Goal: Task Accomplishment & Management: Complete application form

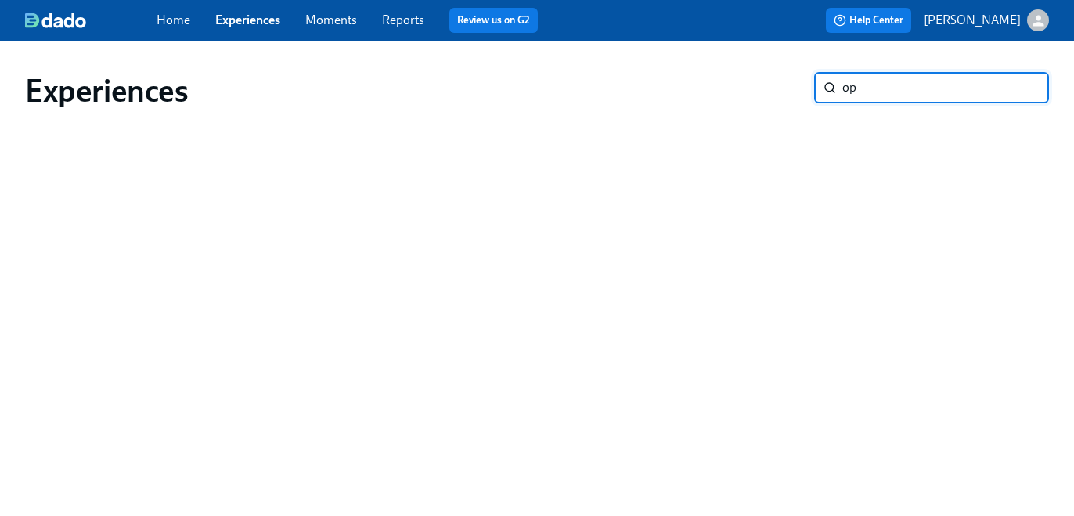
type input "o"
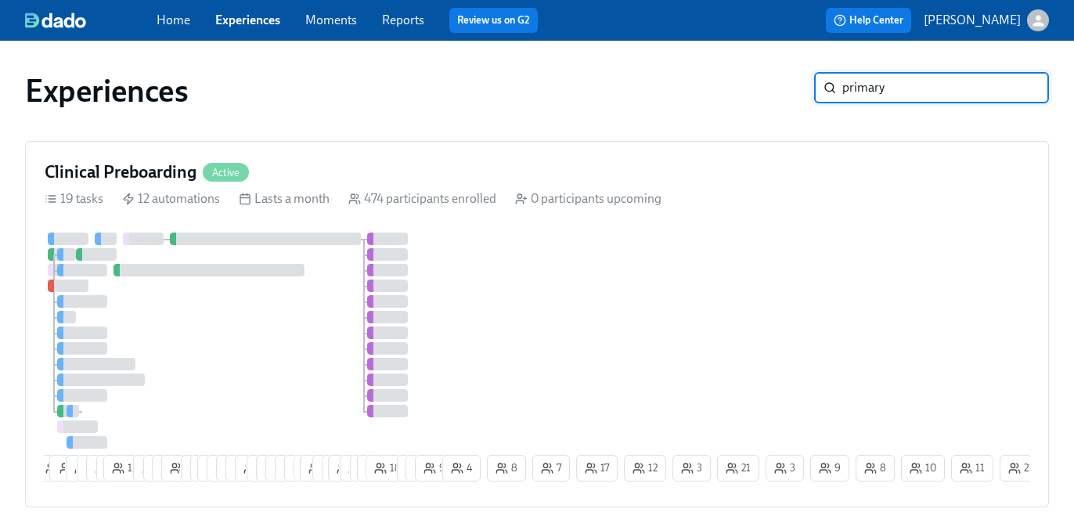
type input "primary"
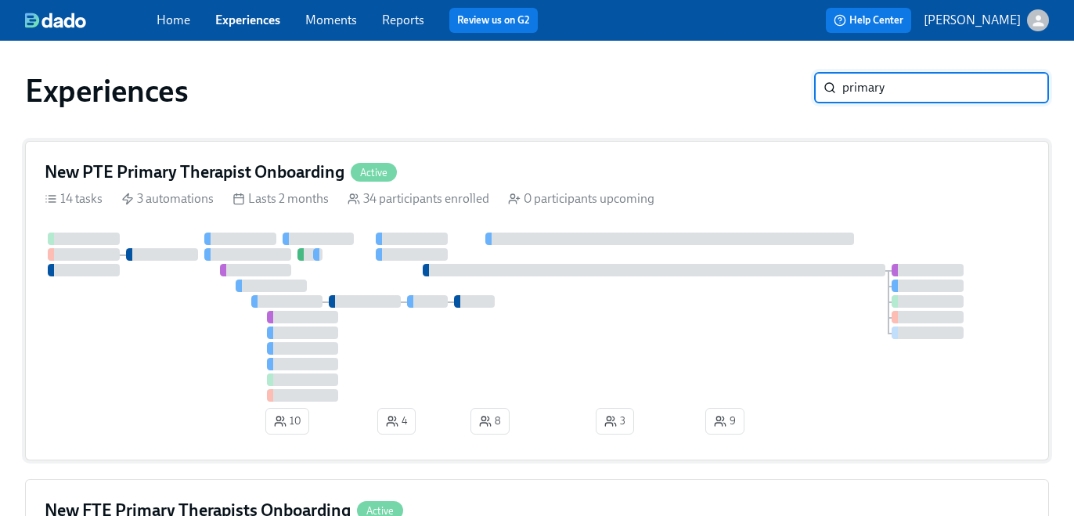
click at [549, 264] on div at bounding box center [654, 270] width 463 height 13
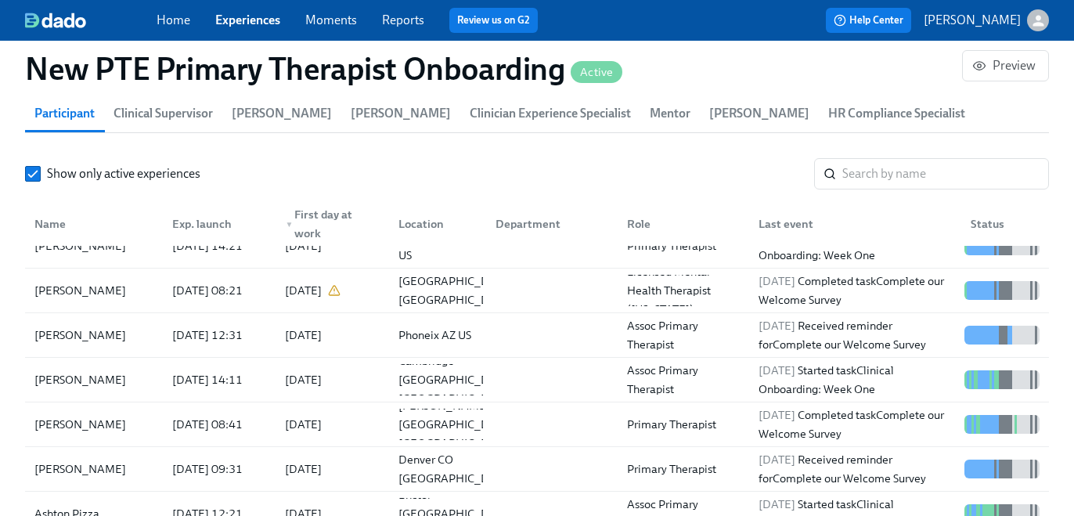
scroll to position [18, 0]
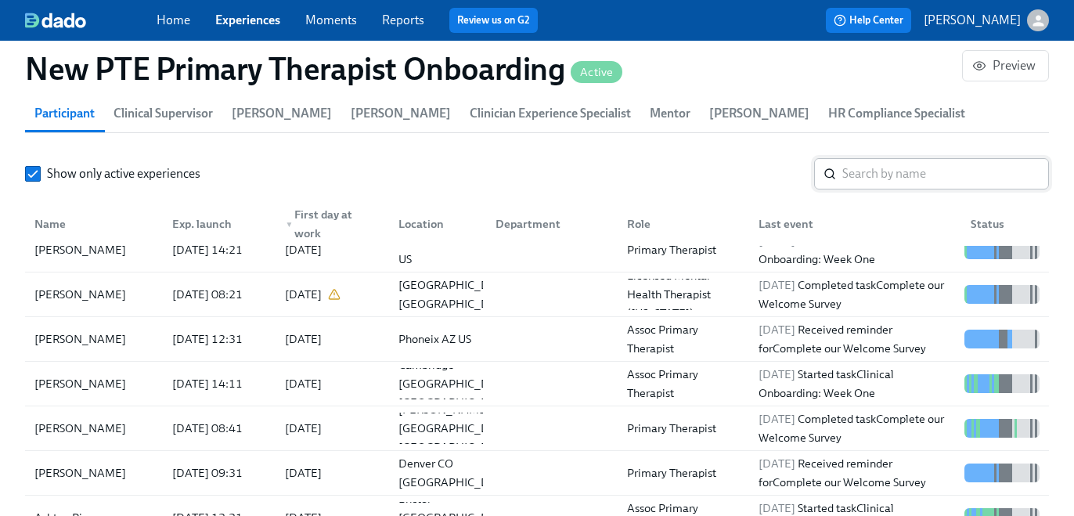
click at [872, 167] on input "search" at bounding box center [945, 173] width 207 height 31
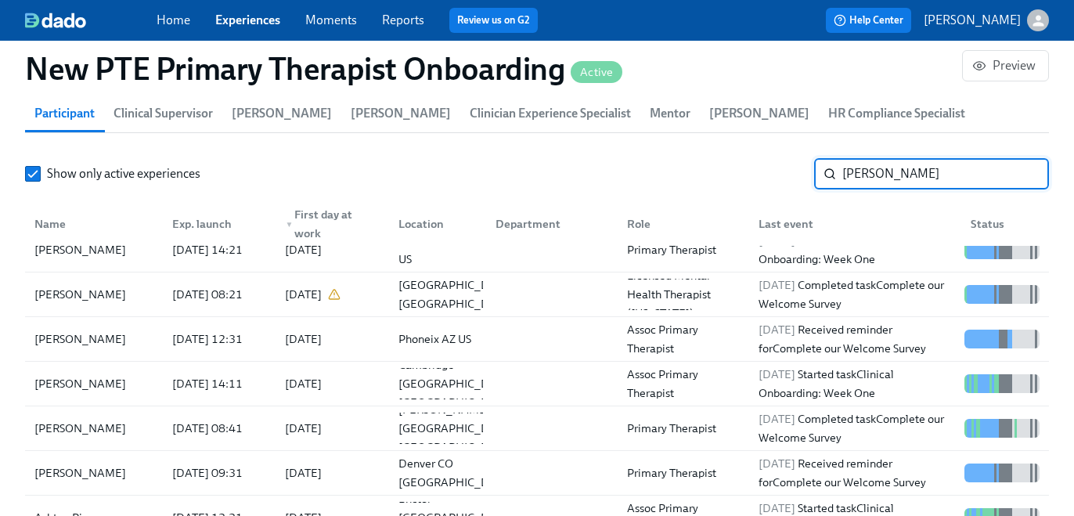
type input "threet"
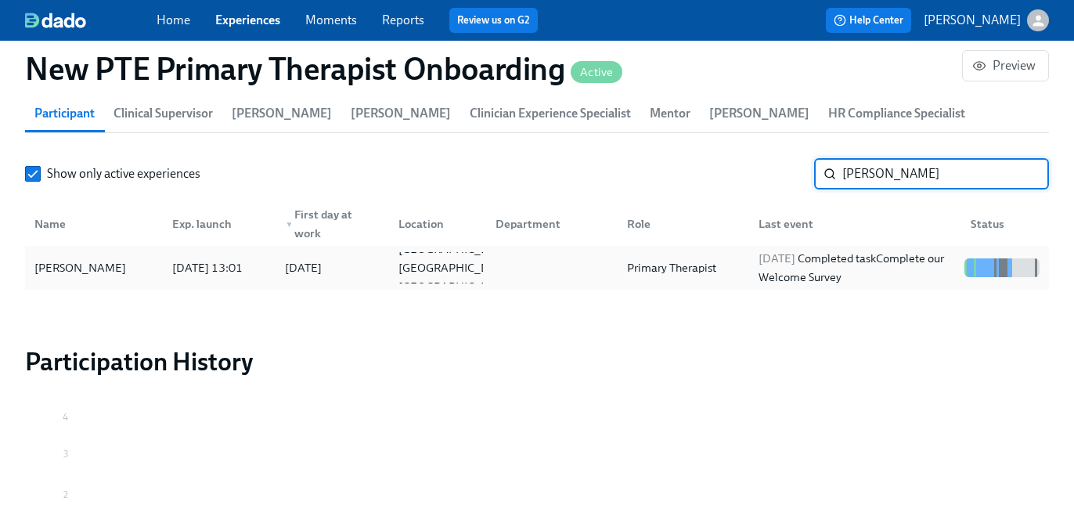
click at [883, 261] on div "2025/09/15 Completed task Complete our Welcome Survey" at bounding box center [855, 268] width 206 height 38
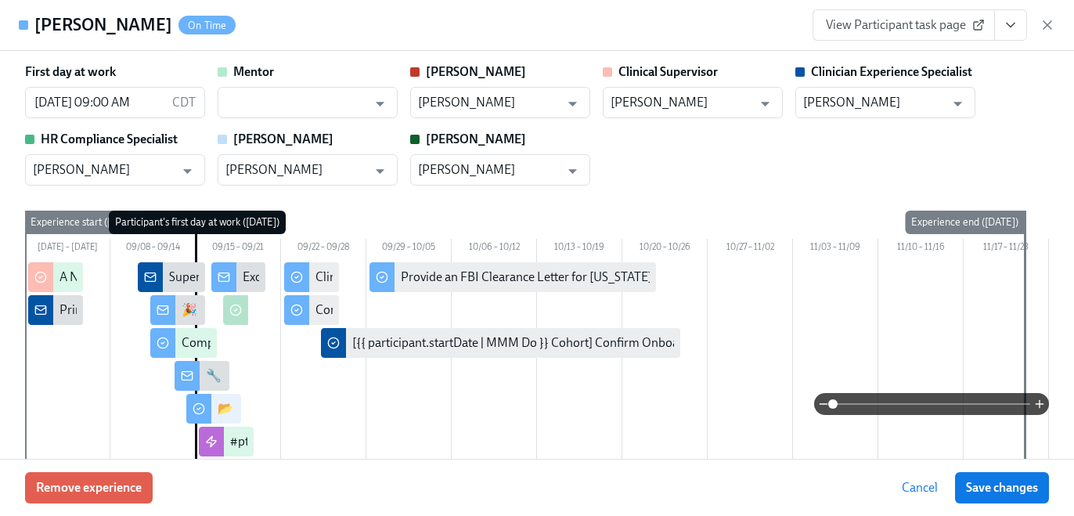
click at [860, 25] on span "View Participant task page" at bounding box center [904, 25] width 156 height 16
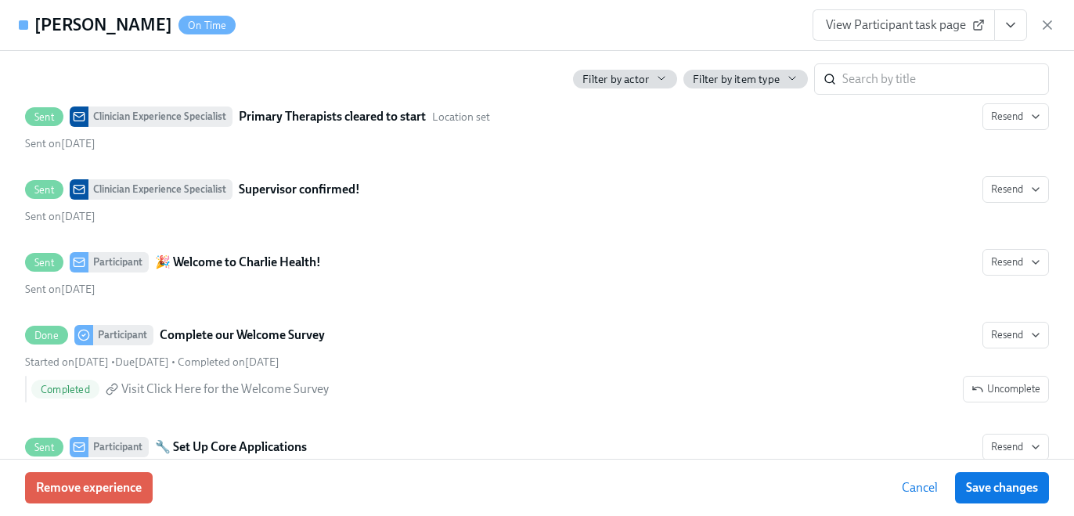
scroll to position [0, 8088]
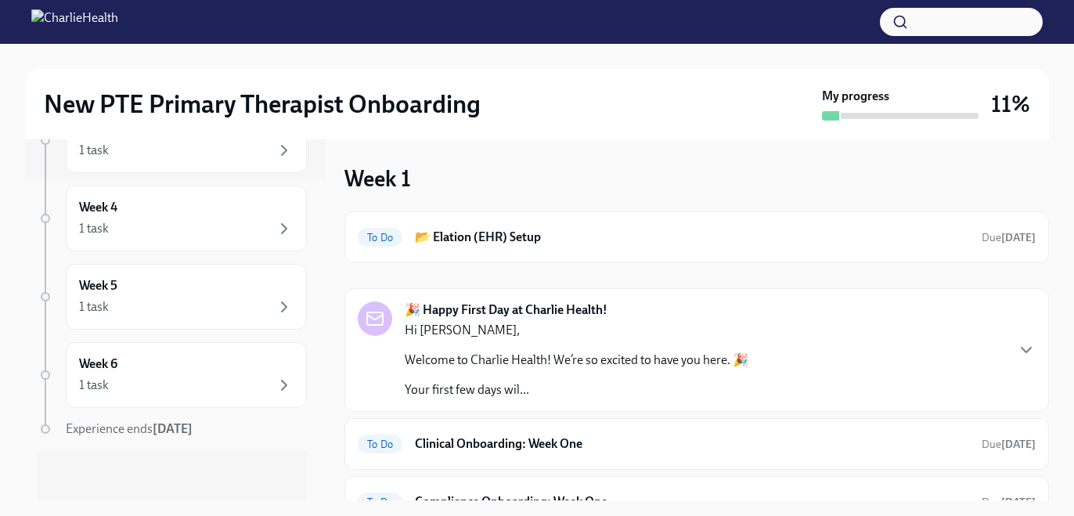
click at [624, 326] on p "Hi [PERSON_NAME]," at bounding box center [577, 330] width 344 height 17
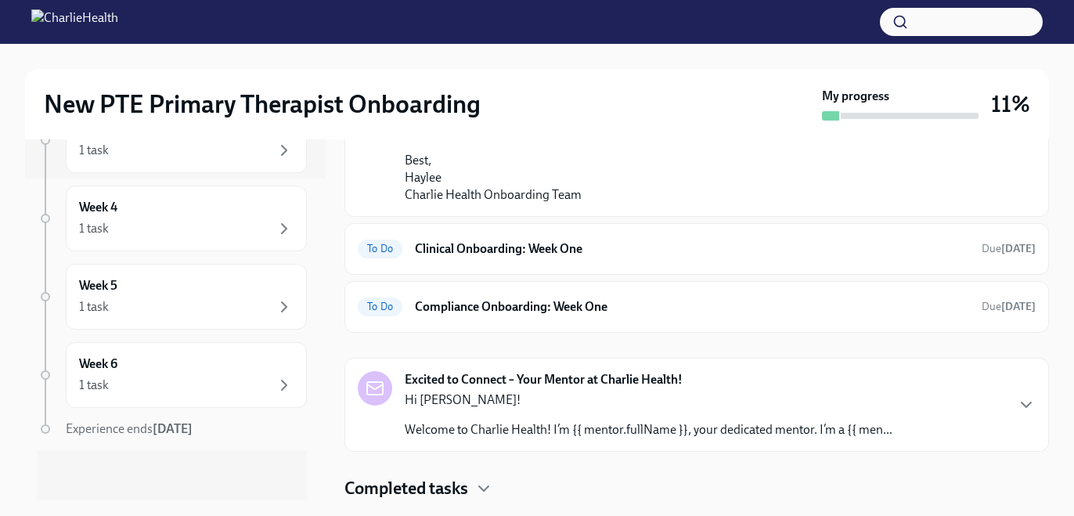
scroll to position [1255, 0]
click at [573, 257] on h6 "Clinical Onboarding: Week One" at bounding box center [692, 248] width 554 height 17
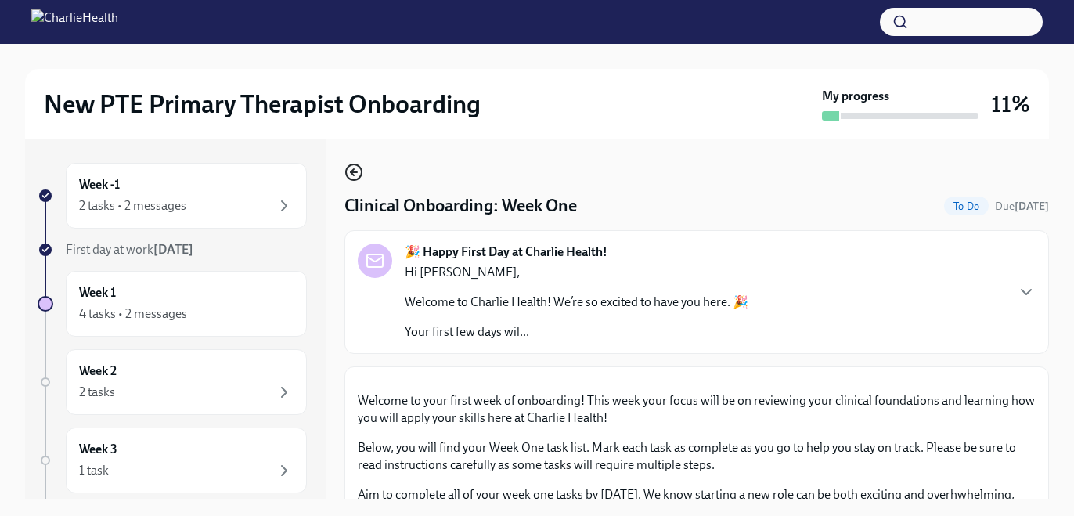
click at [352, 174] on icon "button" at bounding box center [352, 172] width 3 height 6
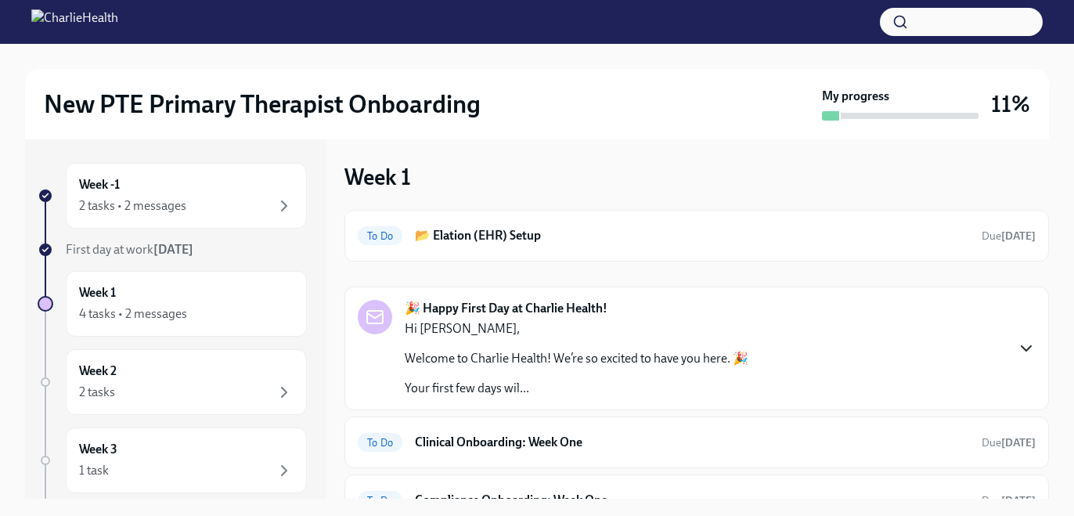
click at [1031, 343] on icon "button" at bounding box center [1026, 348] width 19 height 19
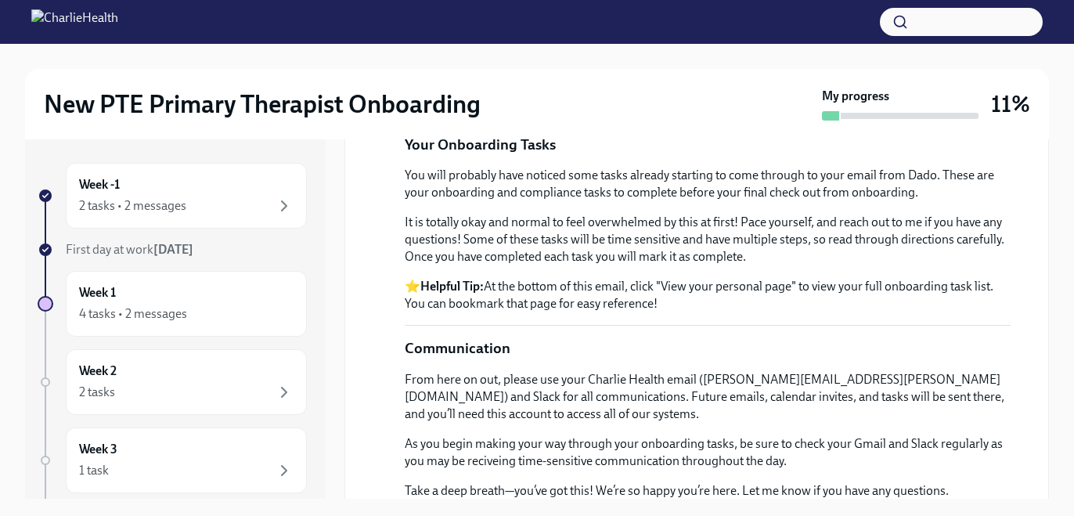
scroll to position [752, 0]
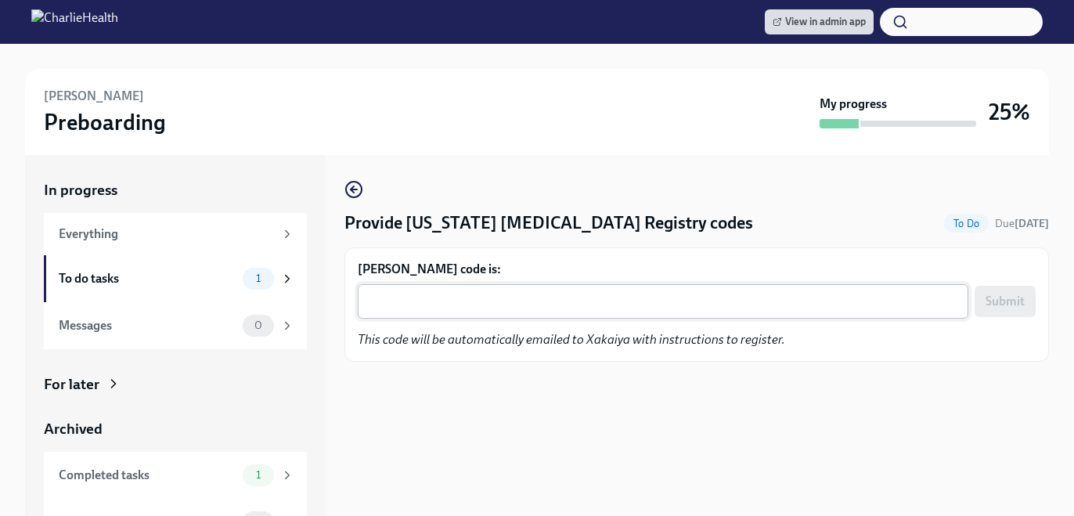
click at [393, 303] on textarea "[PERSON_NAME] code is:" at bounding box center [663, 301] width 592 height 19
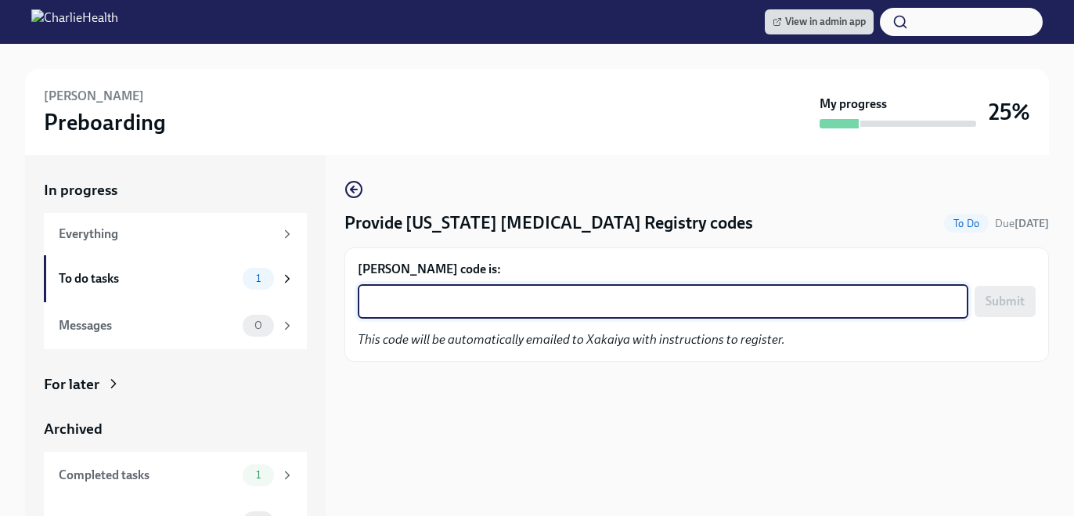
paste textarea "8ZW81TA2LUJE"
type textarea "8ZW81TA2LUJE"
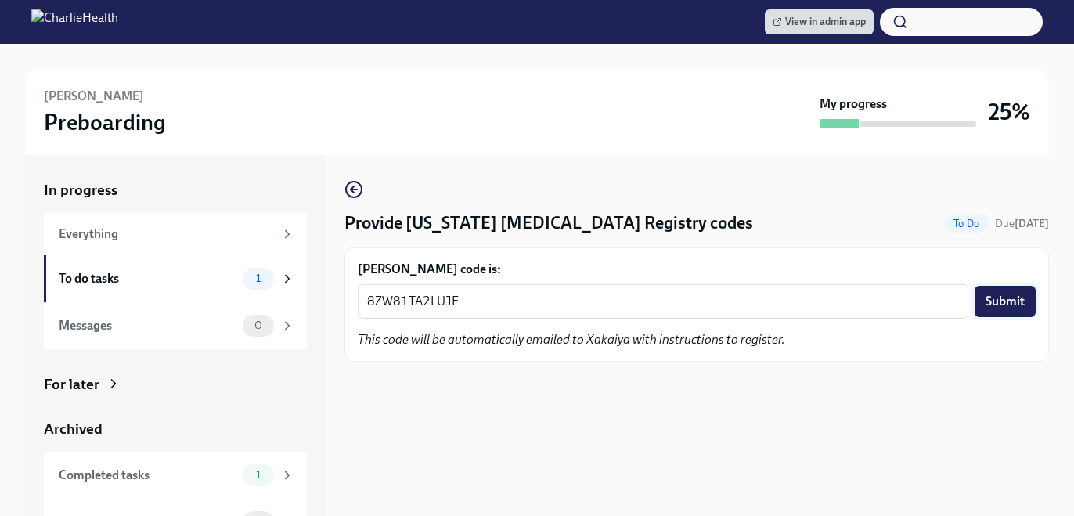
click at [1015, 307] on span "Submit" at bounding box center [1004, 301] width 39 height 16
click at [402, 295] on textarea "Tyran Dewalt's code is:" at bounding box center [663, 301] width 592 height 19
paste textarea "38LN8OREDZ9V"
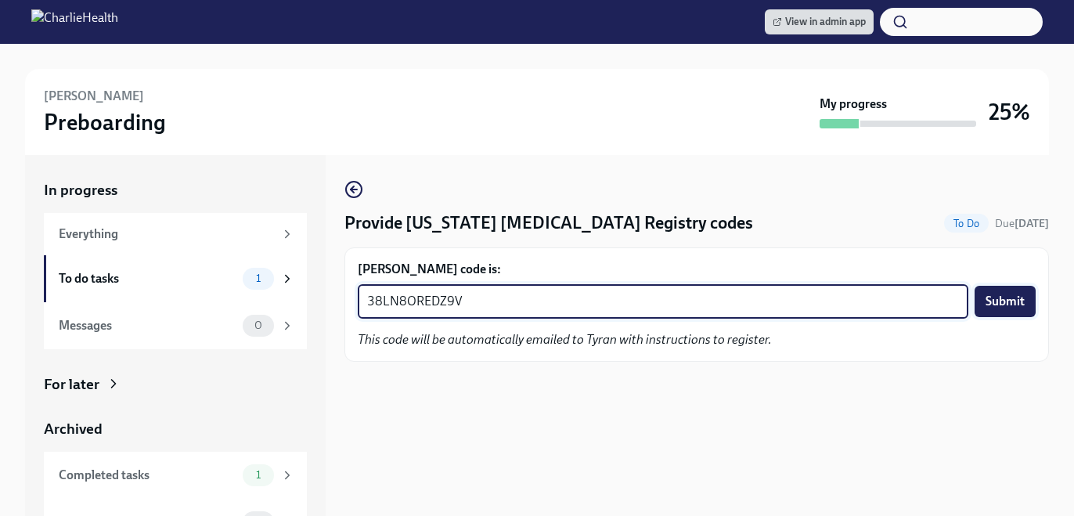
type textarea "38LN8OREDZ9V"
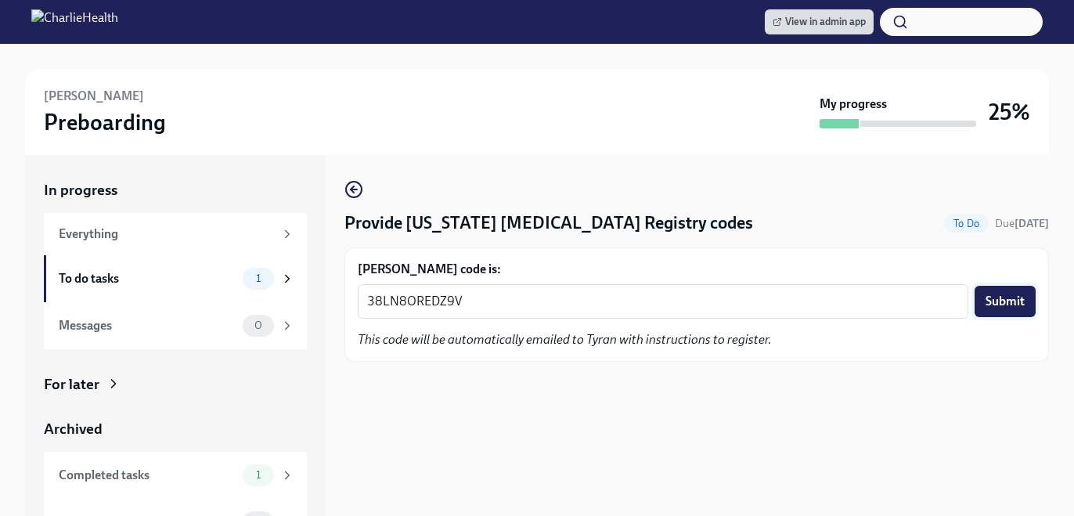
click at [1015, 306] on span "Submit" at bounding box center [1004, 301] width 39 height 16
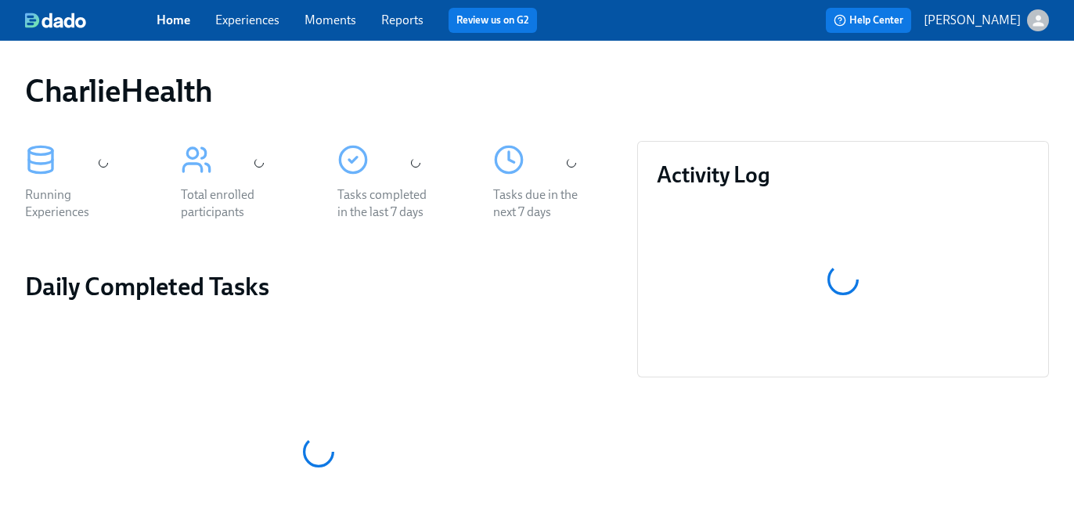
click at [263, 20] on link "Experiences" at bounding box center [247, 20] width 64 height 15
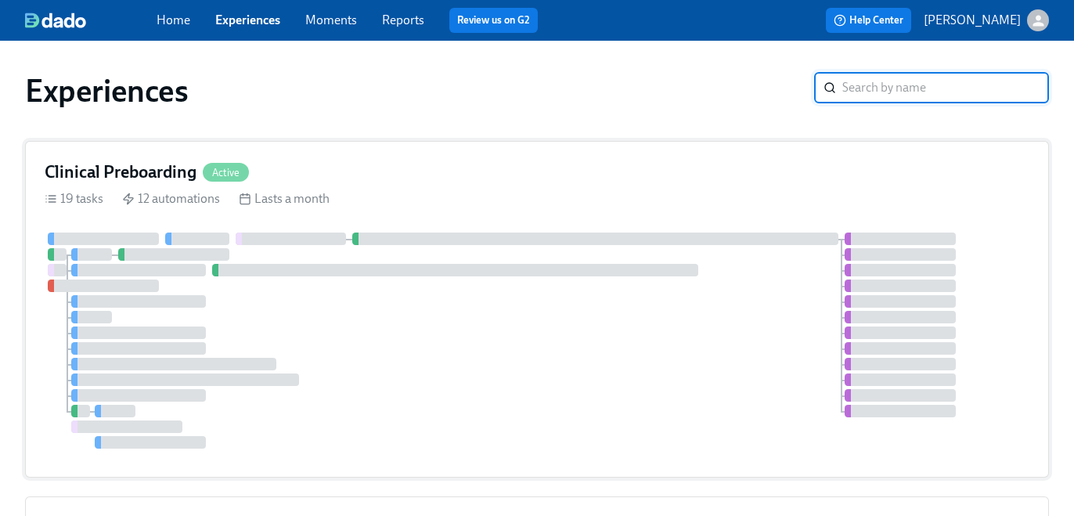
click at [769, 186] on div "Clinical Preboarding Active 19 tasks 12 automations Lasts a month" at bounding box center [537, 309] width 1024 height 337
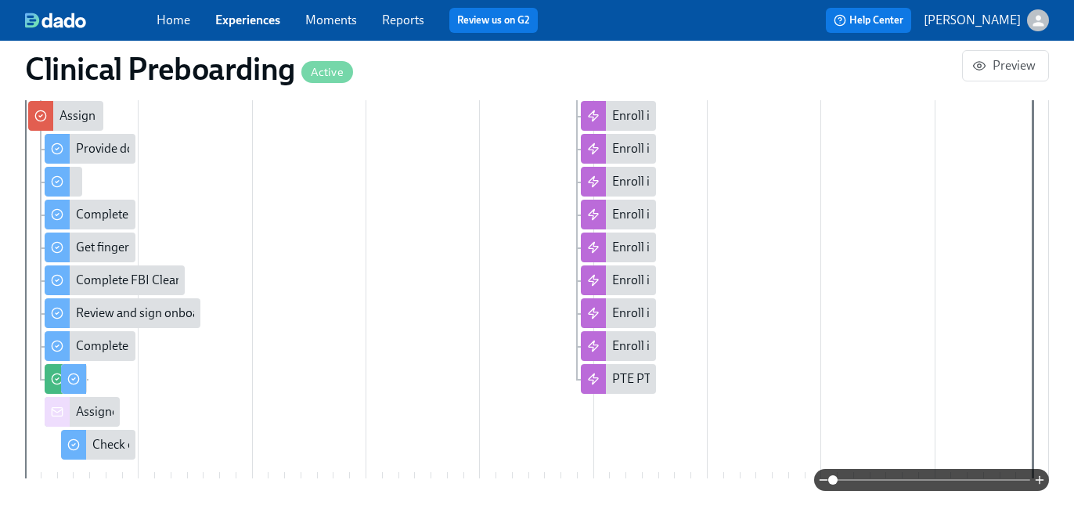
scroll to position [1233, 0]
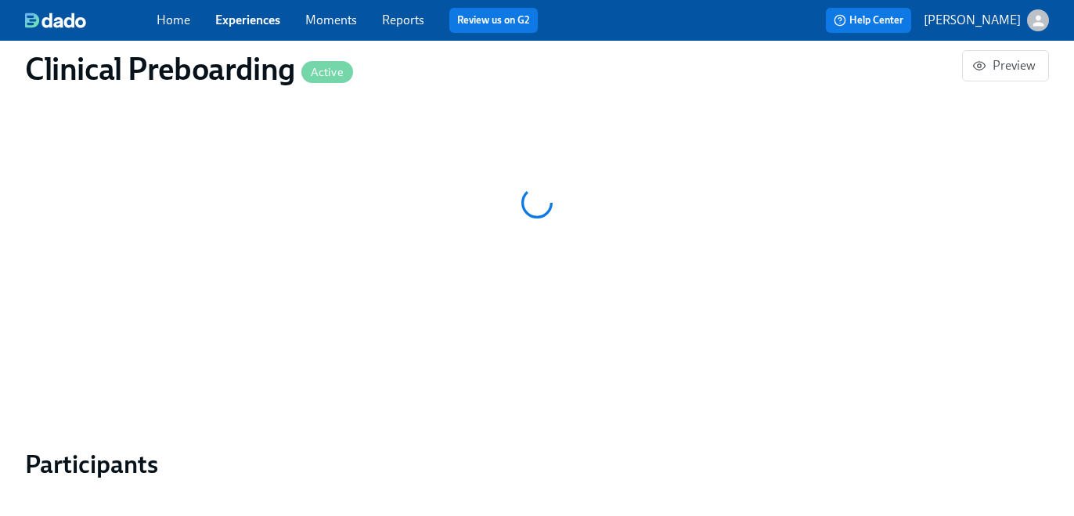
click at [247, 16] on link "Experiences" at bounding box center [247, 20] width 65 height 15
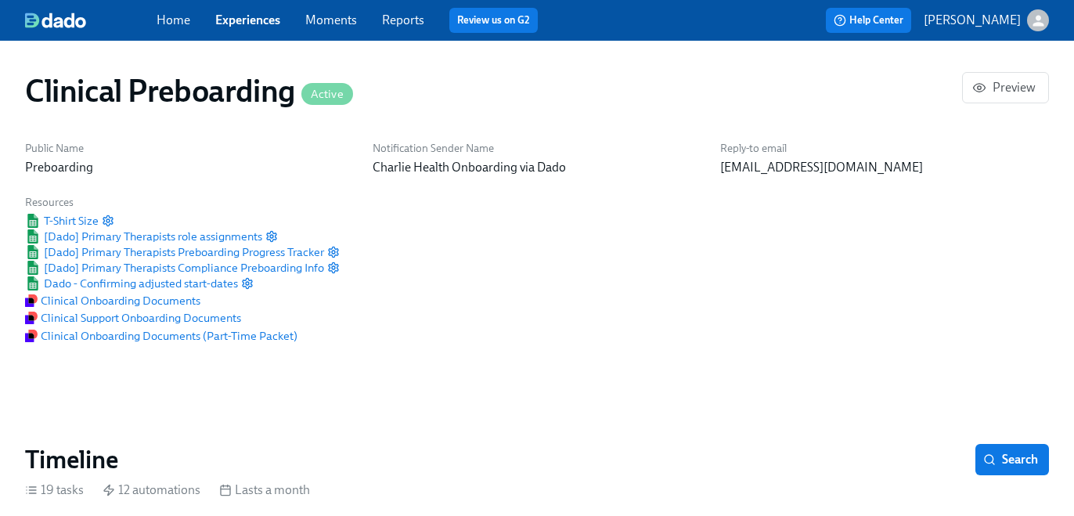
click at [703, 185] on div "Notification Sender Name Charlie Health Onboarding via Dado" at bounding box center [536, 158] width 347 height 54
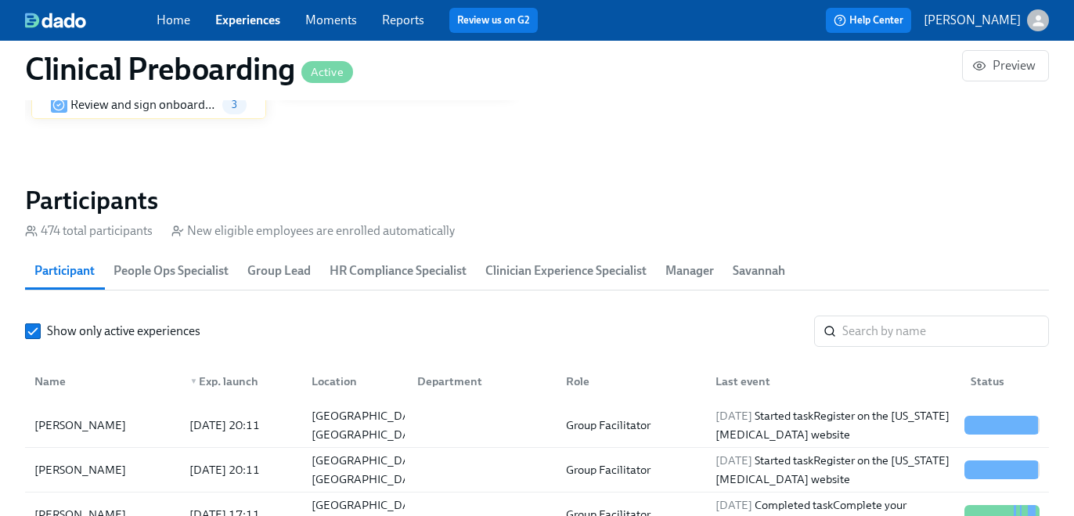
scroll to position [1668, 0]
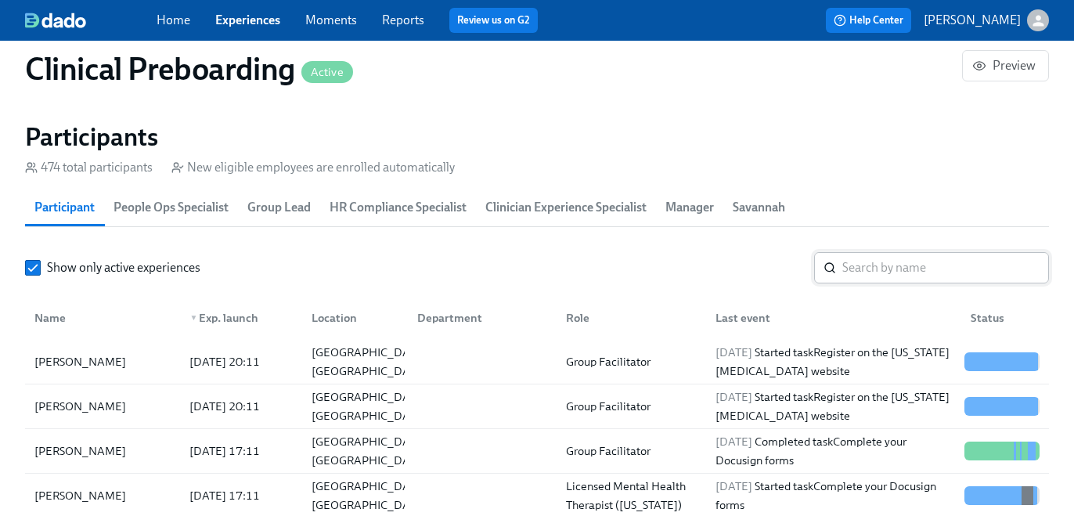
click at [869, 264] on input "search" at bounding box center [945, 267] width 207 height 31
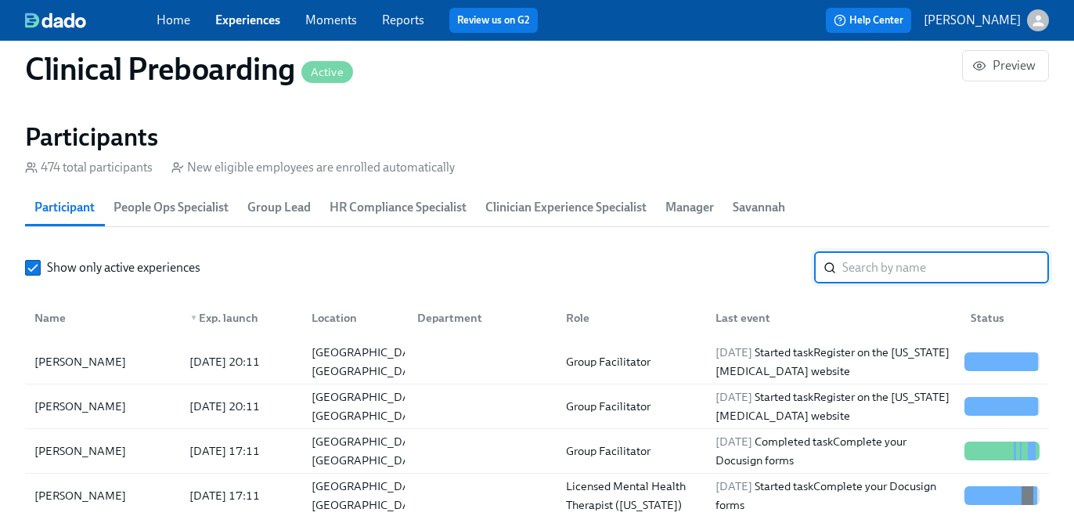
paste input "Charmaine Benjamin"
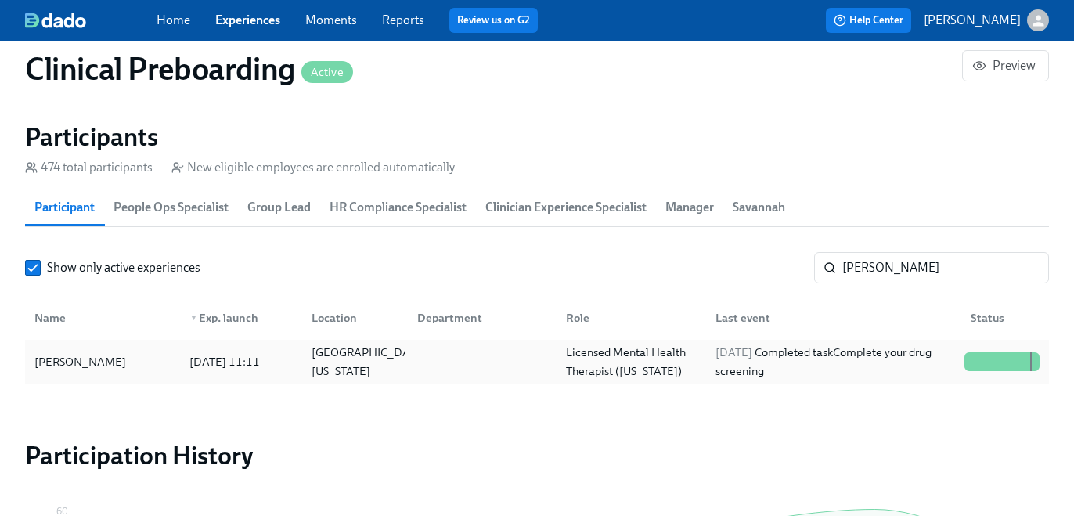
click at [803, 347] on div "2025/09/11 Completed task Complete your drug screening" at bounding box center [833, 362] width 249 height 38
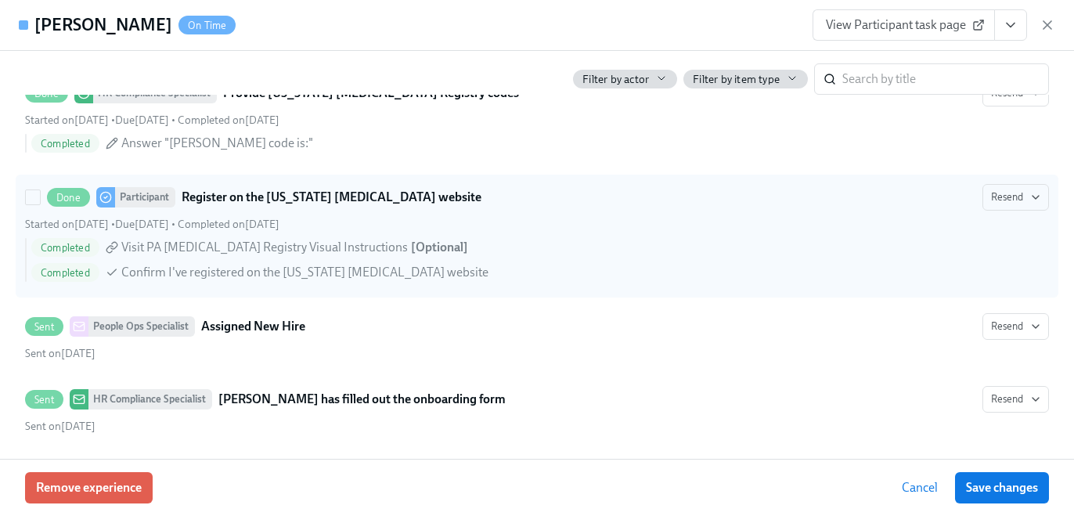
scroll to position [2744, 0]
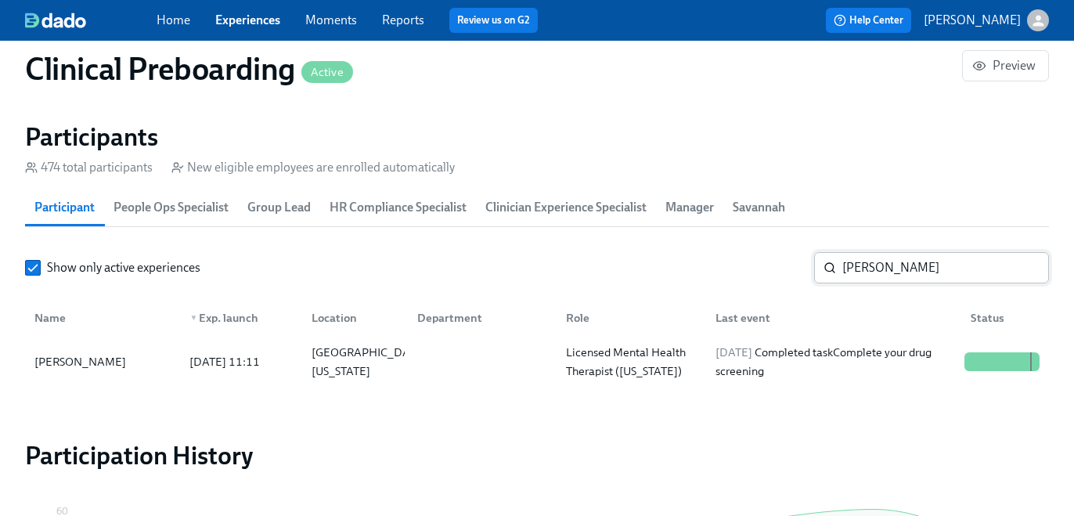
click at [902, 269] on input "Charmaine Benjamin" at bounding box center [945, 267] width 207 height 31
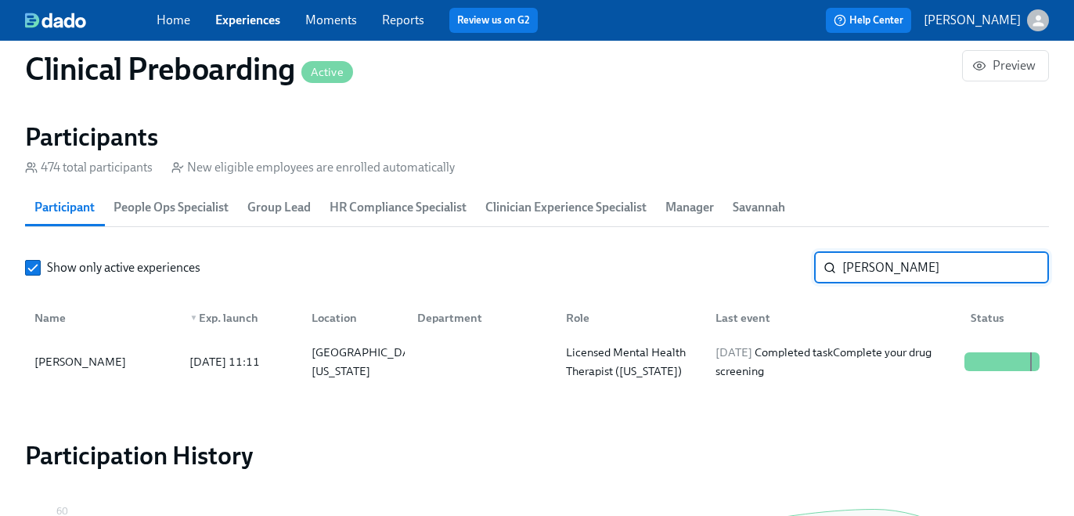
click at [902, 269] on input "Charmaine Benjamin" at bounding box center [945, 267] width 207 height 31
paste input "Latoya Lawso"
click at [873, 362] on div "2025/09/14 Completed task Do your background check in Checkr" at bounding box center [833, 362] width 249 height 38
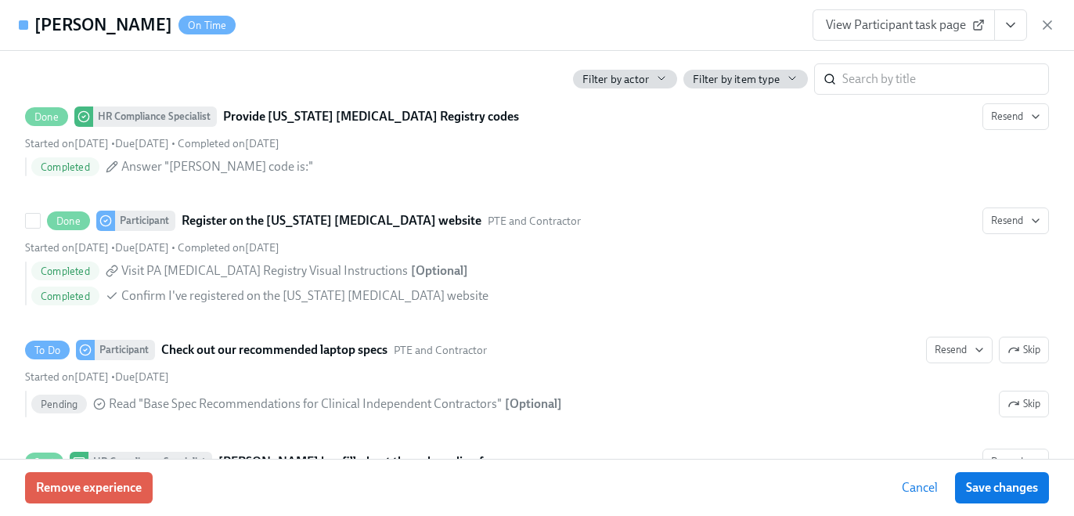
scroll to position [2932, 0]
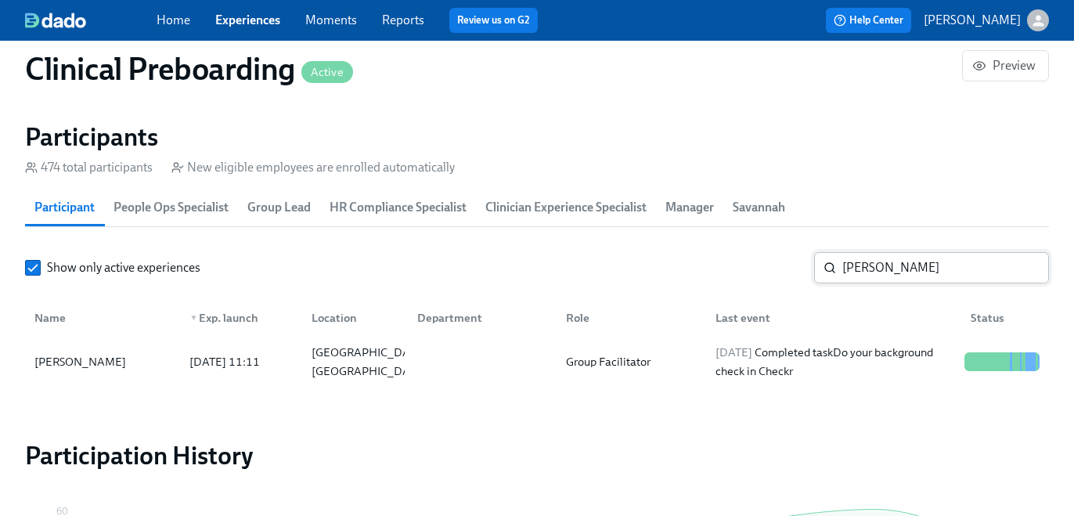
click at [897, 277] on input "Latoya Lawson" at bounding box center [945, 267] width 207 height 31
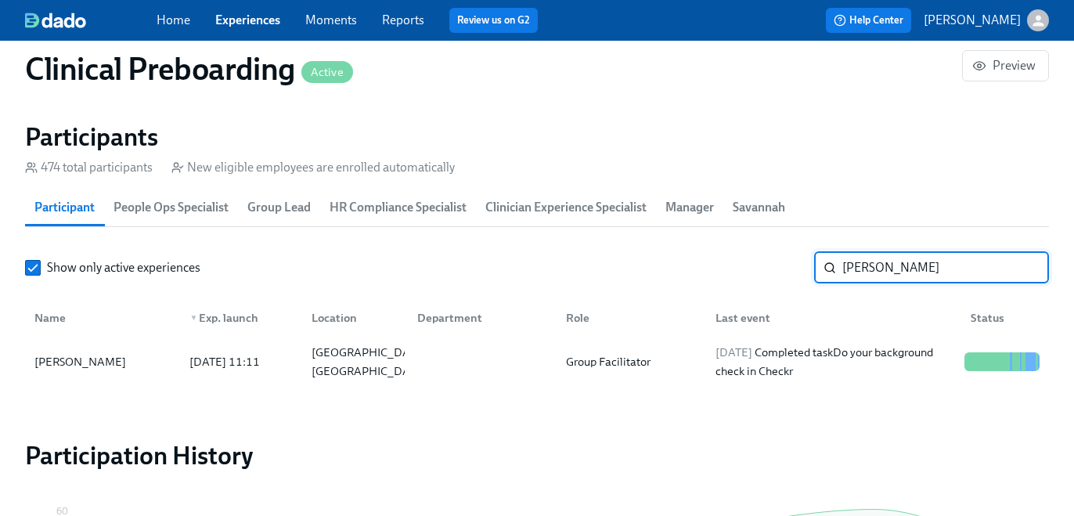
click at [897, 277] on input "Latoya Lawson" at bounding box center [945, 267] width 207 height 31
paste input "Xakaiya Thomas"
type input "Xakaiya Thomas"
click at [846, 358] on div "2025/09/16 Started task Register on the Pennsylvania Child Abuse website" at bounding box center [833, 362] width 249 height 38
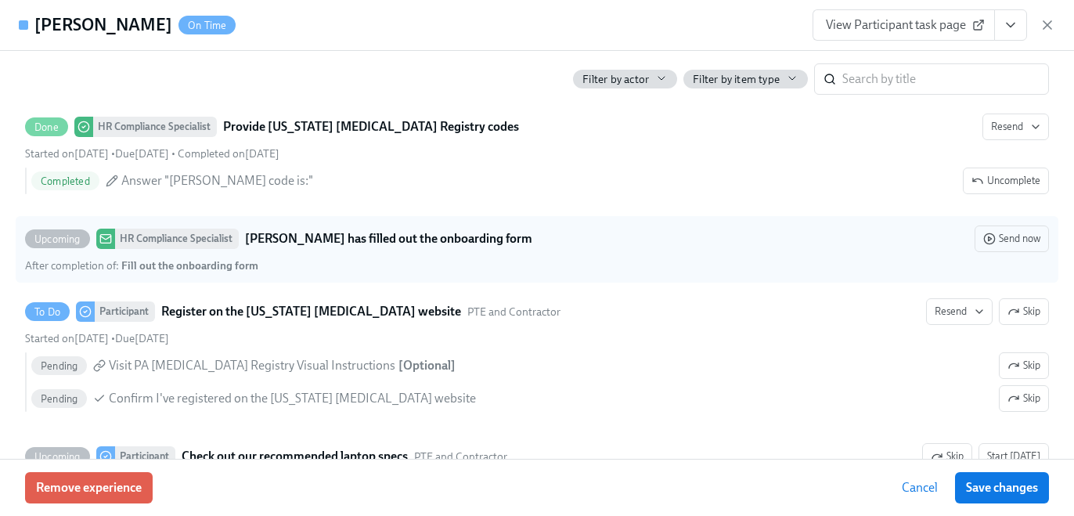
scroll to position [3029, 0]
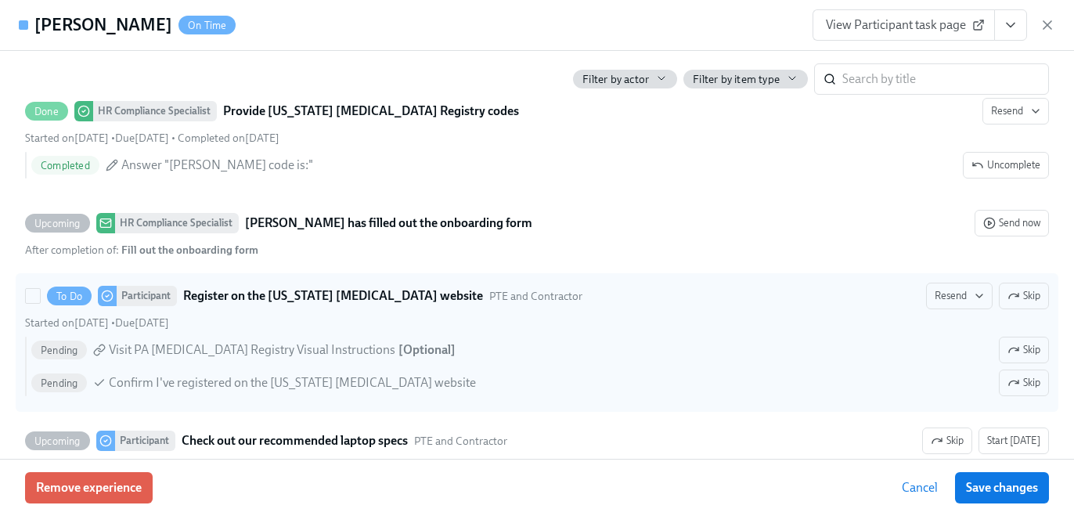
click at [977, 281] on label "To Do Participant Register on the Pennsylvania Child Abuse website PTE and Cont…" at bounding box center [537, 342] width 1042 height 139
click at [40, 289] on input "To Do Participant Register on the Pennsylvania Child Abuse website PTE and Cont…" at bounding box center [33, 296] width 14 height 14
checkbox input "true"
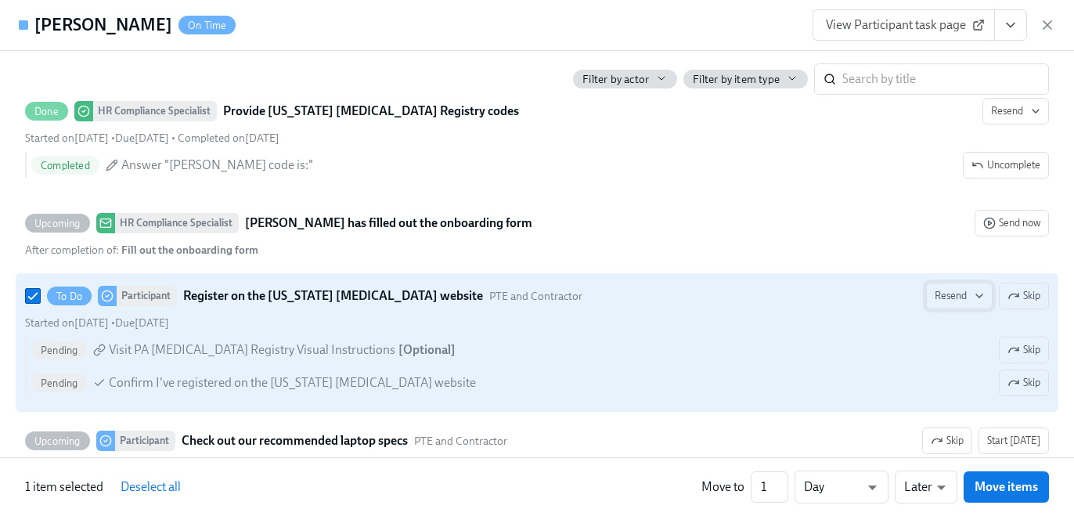
click at [974, 289] on span "Resend" at bounding box center [958, 296] width 49 height 16
click at [968, 329] on div "Personal Email" at bounding box center [988, 329] width 101 height 19
